Goal: Task Accomplishment & Management: Use online tool/utility

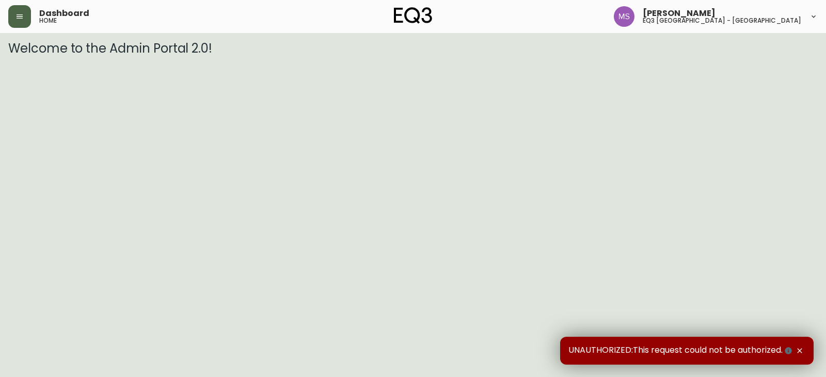
drag, startPoint x: 18, startPoint y: 26, endPoint x: 19, endPoint y: 31, distance: 5.7
click at [18, 26] on button "button" at bounding box center [19, 16] width 23 height 23
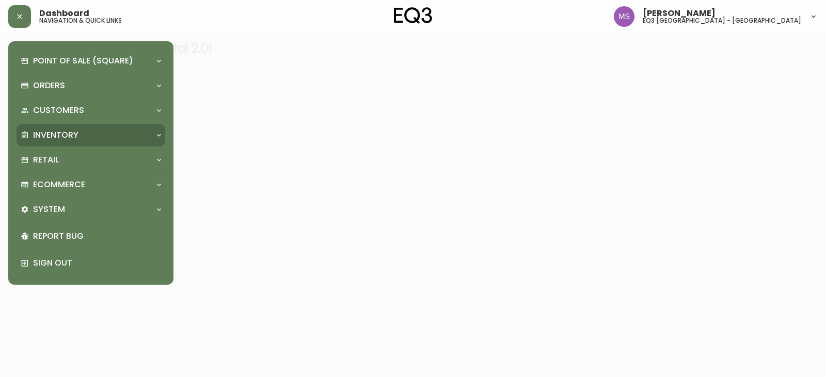
click at [102, 130] on div "Inventory" at bounding box center [86, 135] width 130 height 11
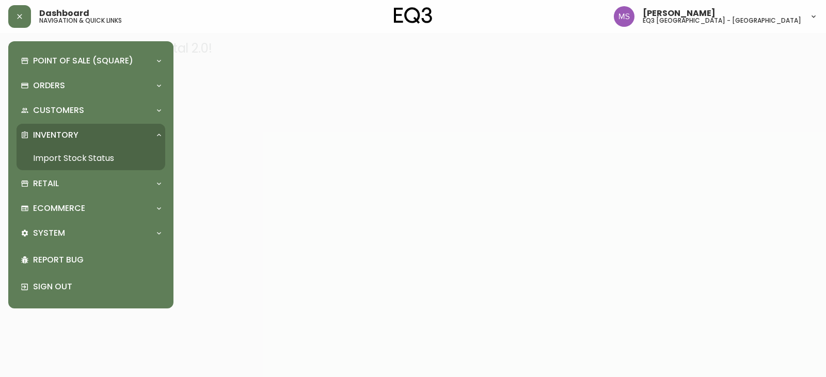
drag, startPoint x: 78, startPoint y: 155, endPoint x: 112, endPoint y: 126, distance: 44.7
click at [78, 155] on link "Import Stock Status" at bounding box center [91, 159] width 149 height 24
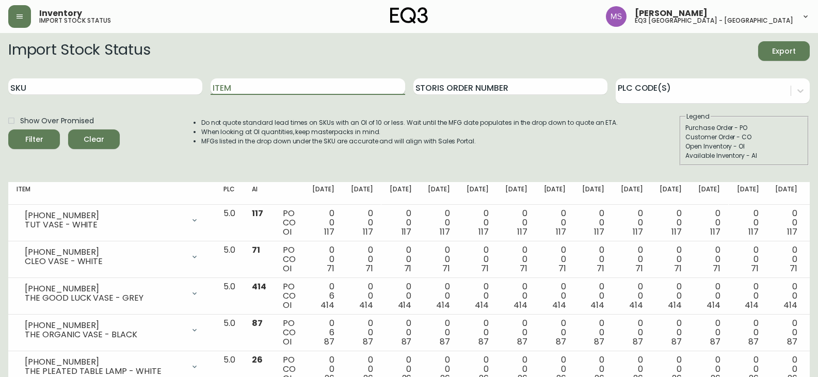
click at [237, 78] on input "Item" at bounding box center [308, 86] width 194 height 17
click at [8, 130] on button "Filter" at bounding box center [34, 140] width 52 height 20
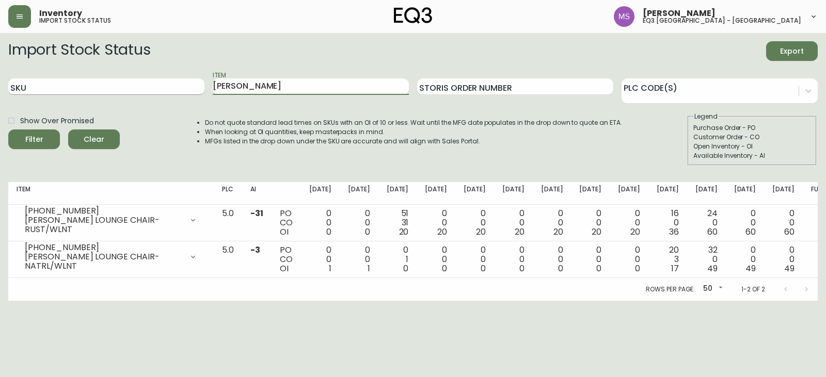
drag, startPoint x: 293, startPoint y: 90, endPoint x: 165, endPoint y: 93, distance: 128.1
click at [166, 93] on div "SKU Item [PERSON_NAME] Storis Order Number PLC Code(s)" at bounding box center [412, 87] width 809 height 34
type input "slub"
click at [8, 130] on button "Filter" at bounding box center [34, 140] width 52 height 20
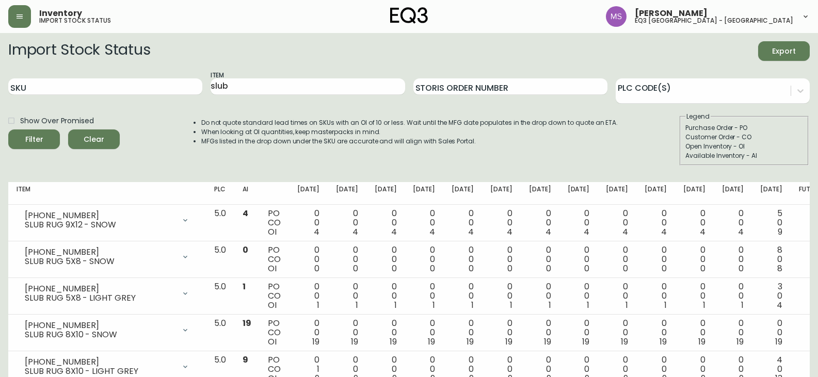
click at [0, 280] on main "Import Stock Status Export SKU Item slub Storis Order Number PLC Code(s) Show O…" at bounding box center [409, 350] width 818 height 634
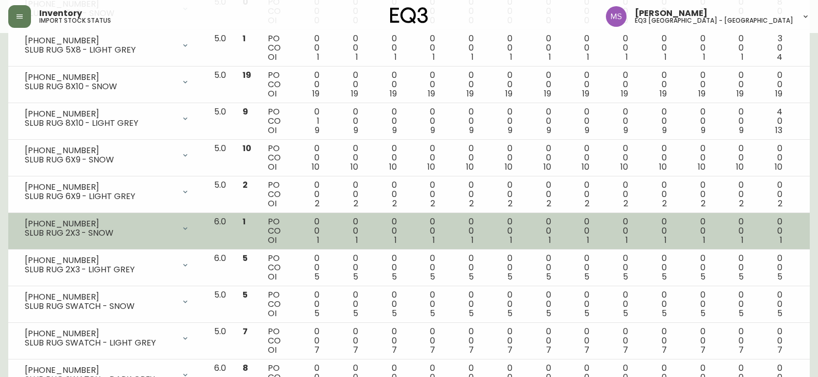
scroll to position [290, 0]
